Goal: Task Accomplishment & Management: Use online tool/utility

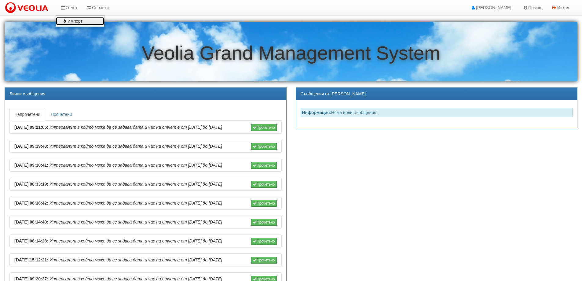
click at [73, 19] on link "Импорт" at bounding box center [80, 21] width 48 height 8
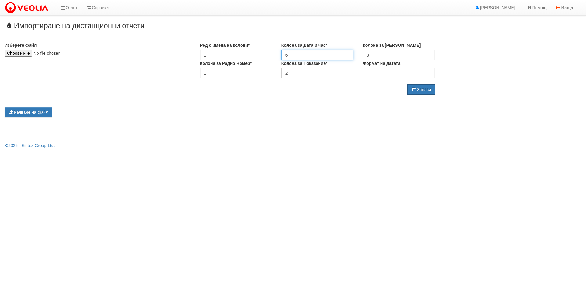
drag, startPoint x: 305, startPoint y: 56, endPoint x: 274, endPoint y: 58, distance: 30.9
click at [274, 58] on div "Ред с имена на колони* 1 Колона за Дата и час* 6 Колона за Сериен Номер 3" at bounding box center [317, 51] width 244 height 18
type input "5"
click at [426, 91] on button "Запази" at bounding box center [421, 89] width 27 height 10
type input "C:\fakepath\Отчет_Веолия_1_10_25.xlsx"
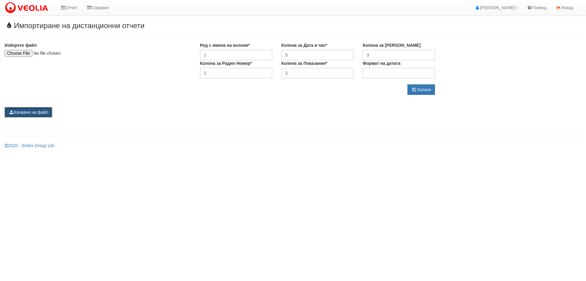
click at [39, 114] on button "Качване на файл" at bounding box center [29, 112] width 48 height 10
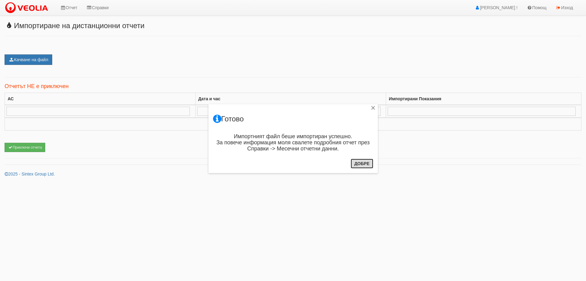
click at [364, 162] on button "Добре" at bounding box center [362, 164] width 23 height 10
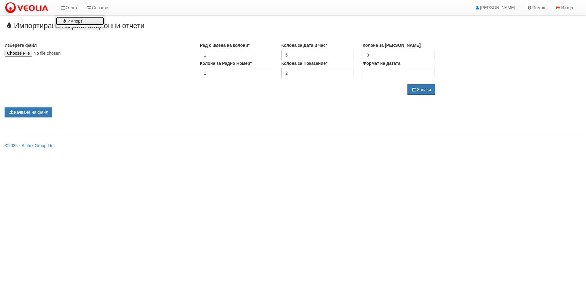
click at [78, 23] on link "Импорт" at bounding box center [80, 21] width 48 height 8
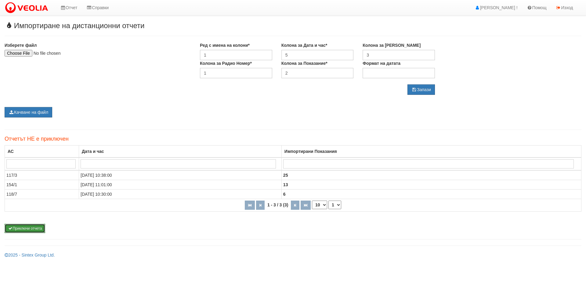
click at [37, 227] on button "Приключи отчета" at bounding box center [25, 228] width 41 height 9
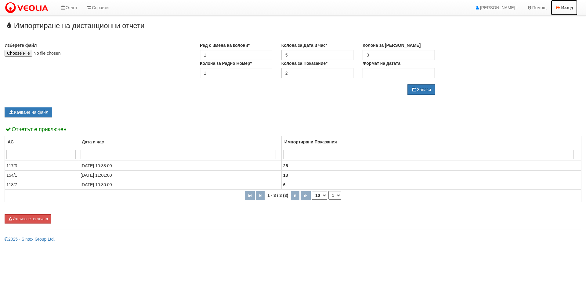
click at [565, 9] on link "Изход" at bounding box center [564, 7] width 27 height 15
